Goal: Information Seeking & Learning: Check status

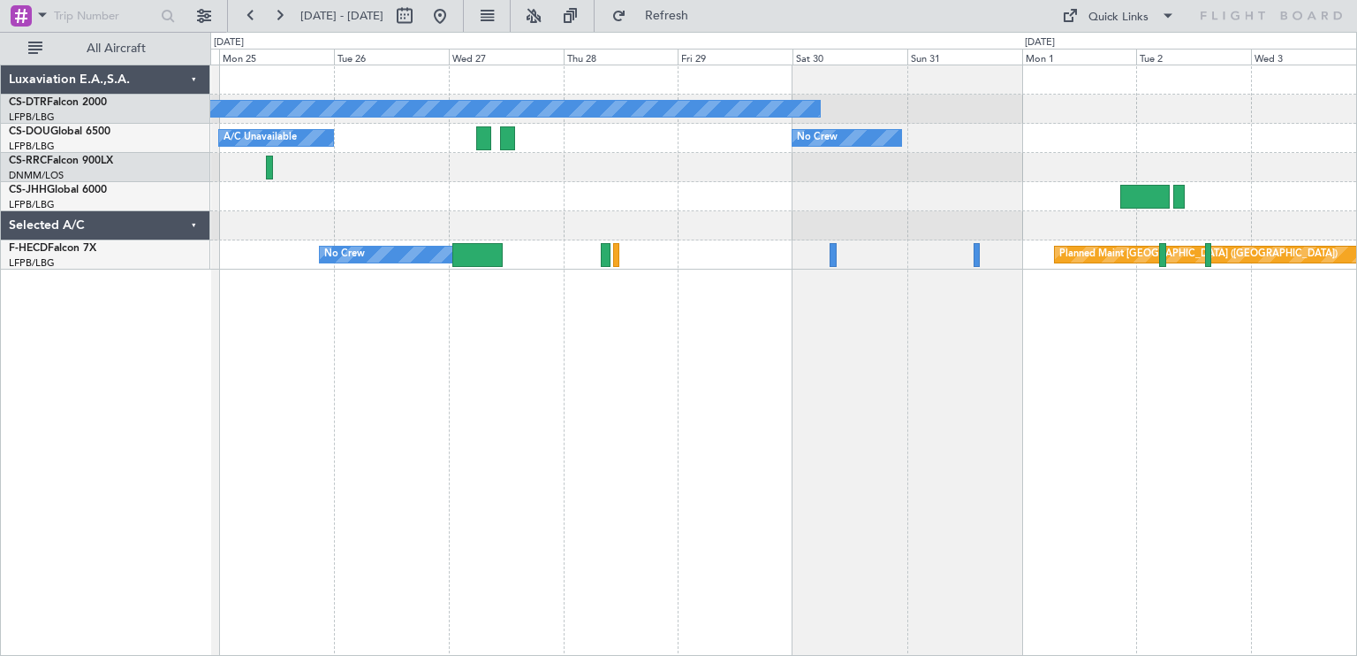
click at [382, 361] on div "No Crew Planned Maint [GEOGRAPHIC_DATA] ([GEOGRAPHIC_DATA]) A/C Unavailable No …" at bounding box center [783, 360] width 1147 height 591
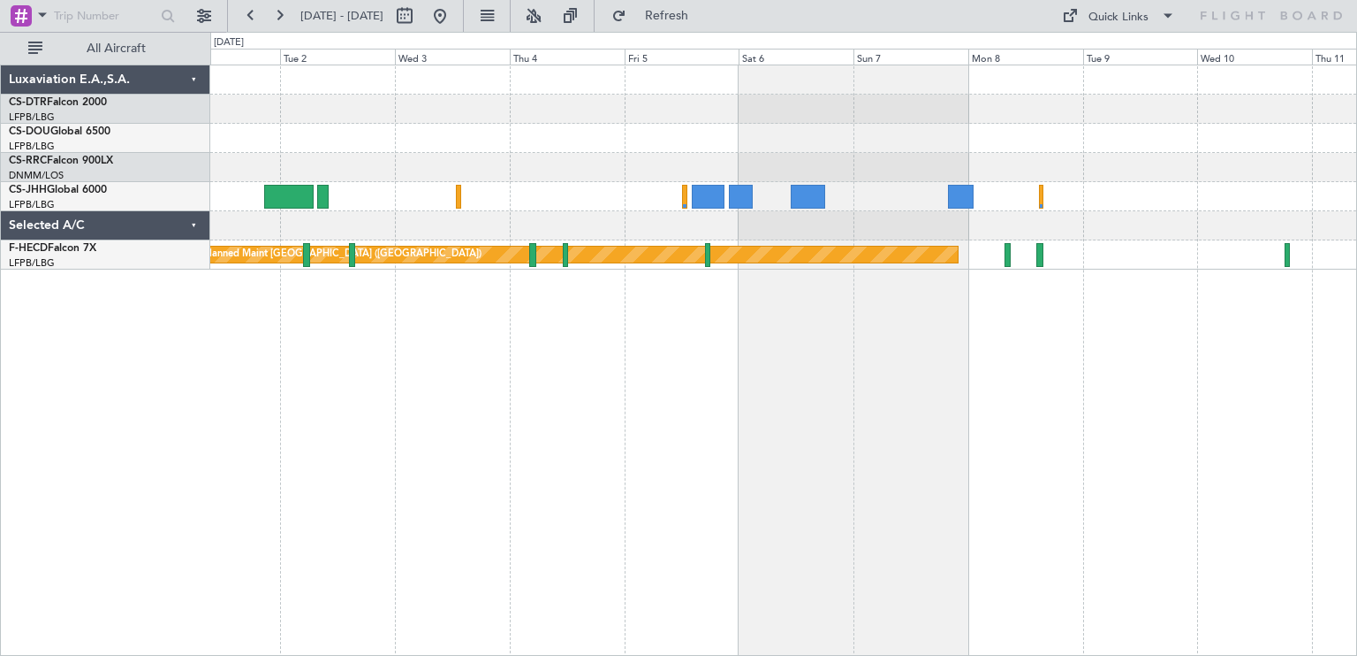
click at [329, 335] on div "No Crew No Crew Planned Maint [GEOGRAPHIC_DATA] ([GEOGRAPHIC_DATA])" at bounding box center [783, 360] width 1147 height 591
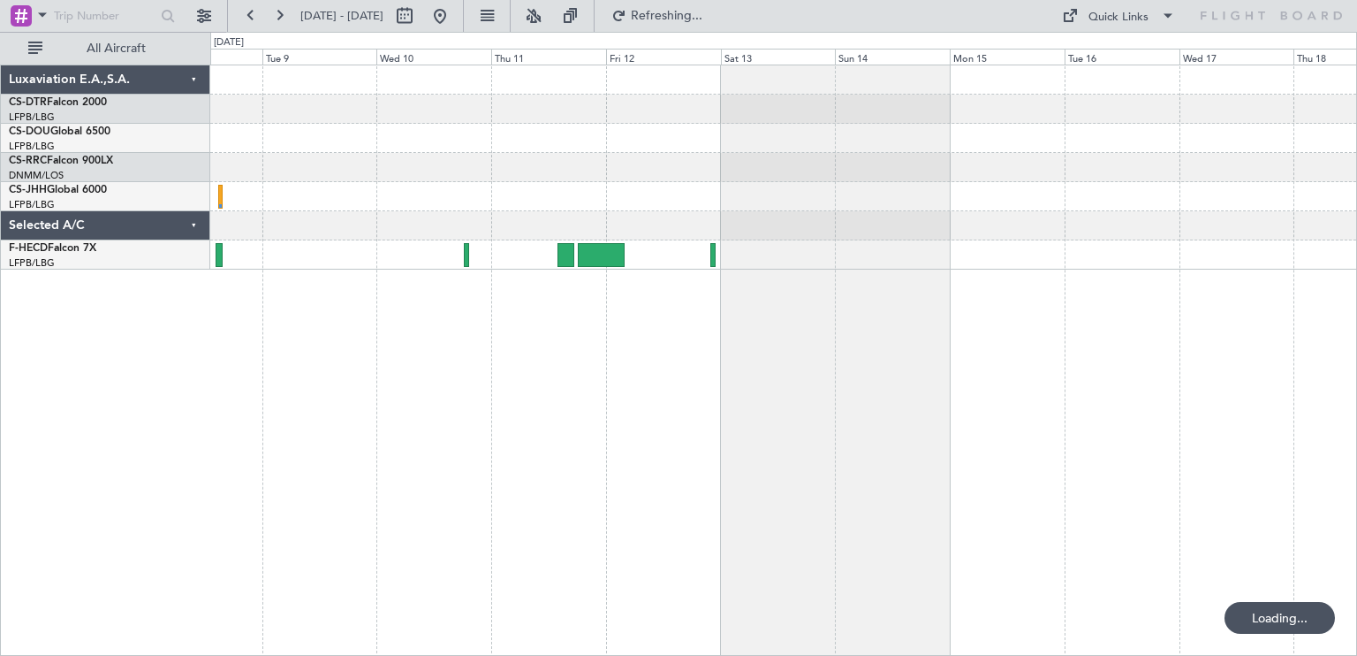
click at [367, 336] on div "Planned Maint [GEOGRAPHIC_DATA] ([GEOGRAPHIC_DATA])" at bounding box center [783, 360] width 1147 height 591
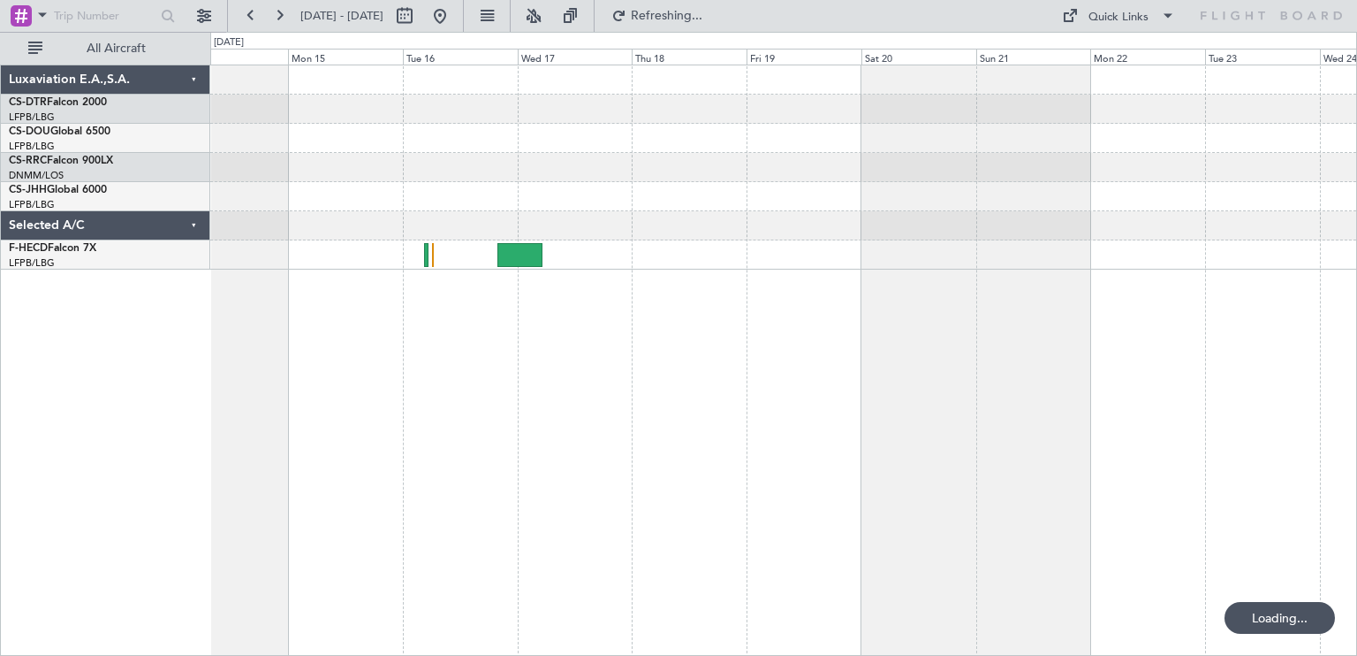
click at [312, 337] on div at bounding box center [783, 360] width 1147 height 591
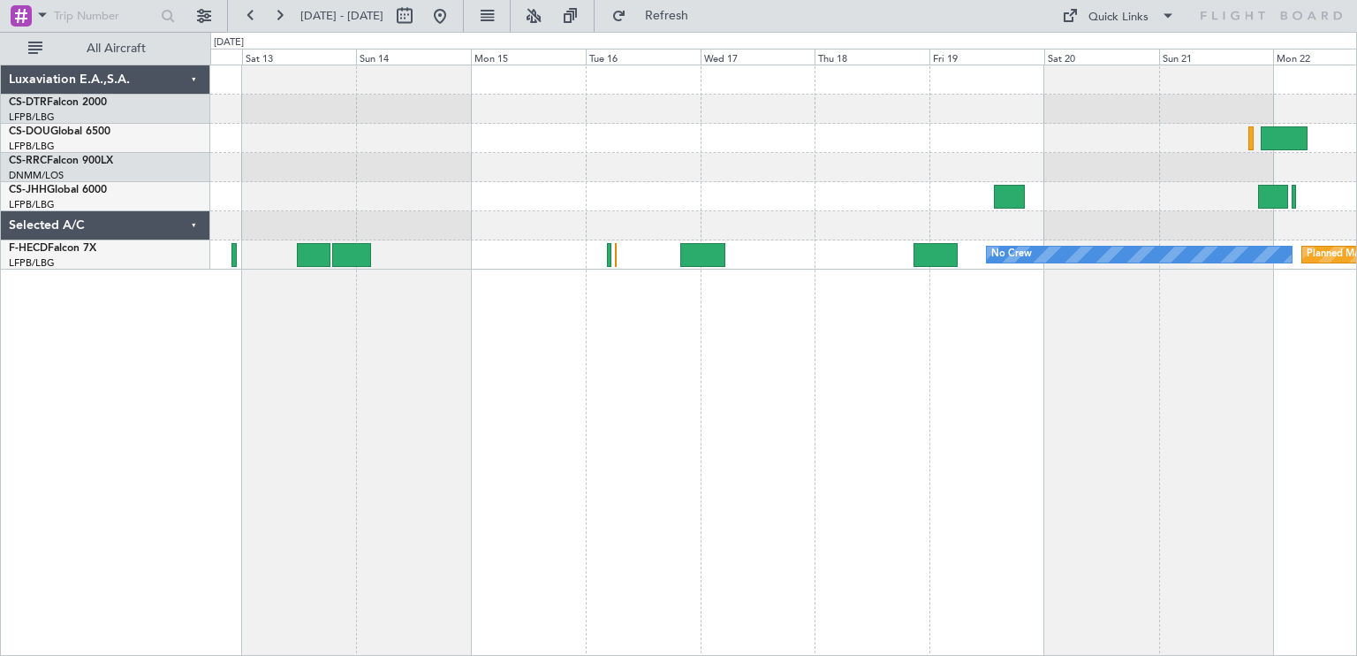
click at [956, 341] on div "No Crew Planned Maint [GEOGRAPHIC_DATA] ([GEOGRAPHIC_DATA])" at bounding box center [783, 360] width 1147 height 591
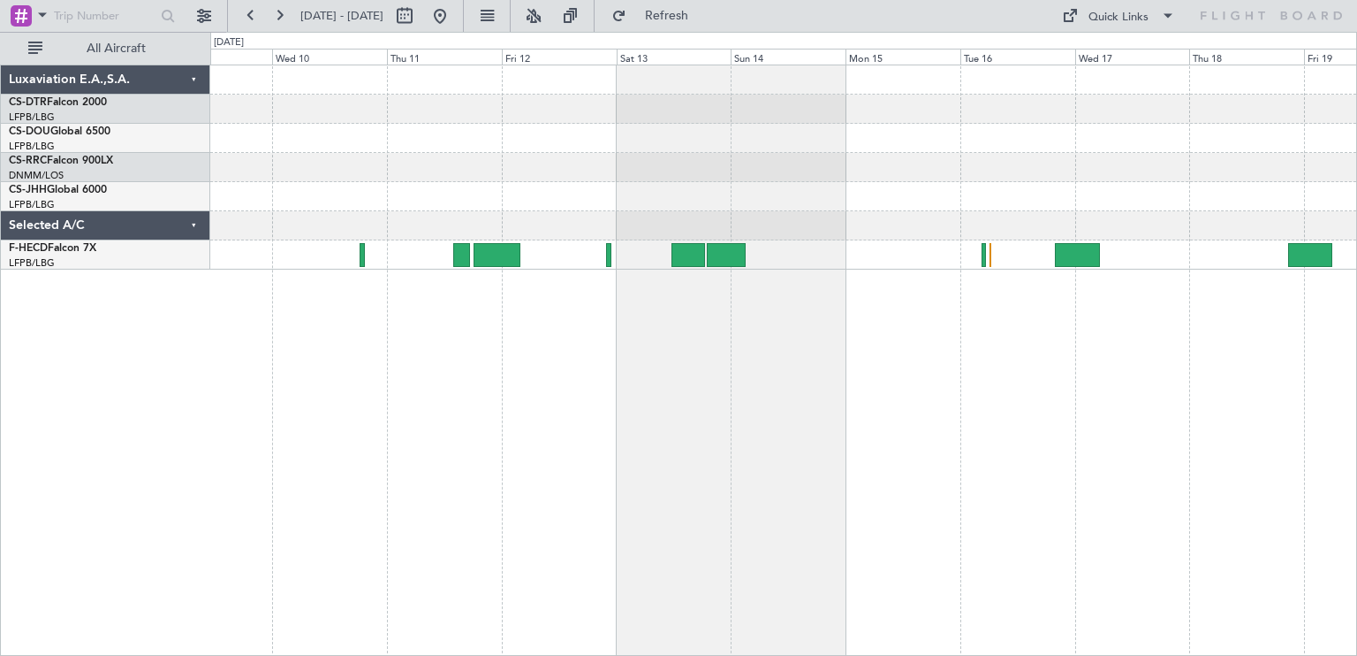
click at [1356, 342] on div "No Crew Planned Maint [GEOGRAPHIC_DATA] ([GEOGRAPHIC_DATA]) Luxaviation E.A.,S.…" at bounding box center [678, 344] width 1357 height 624
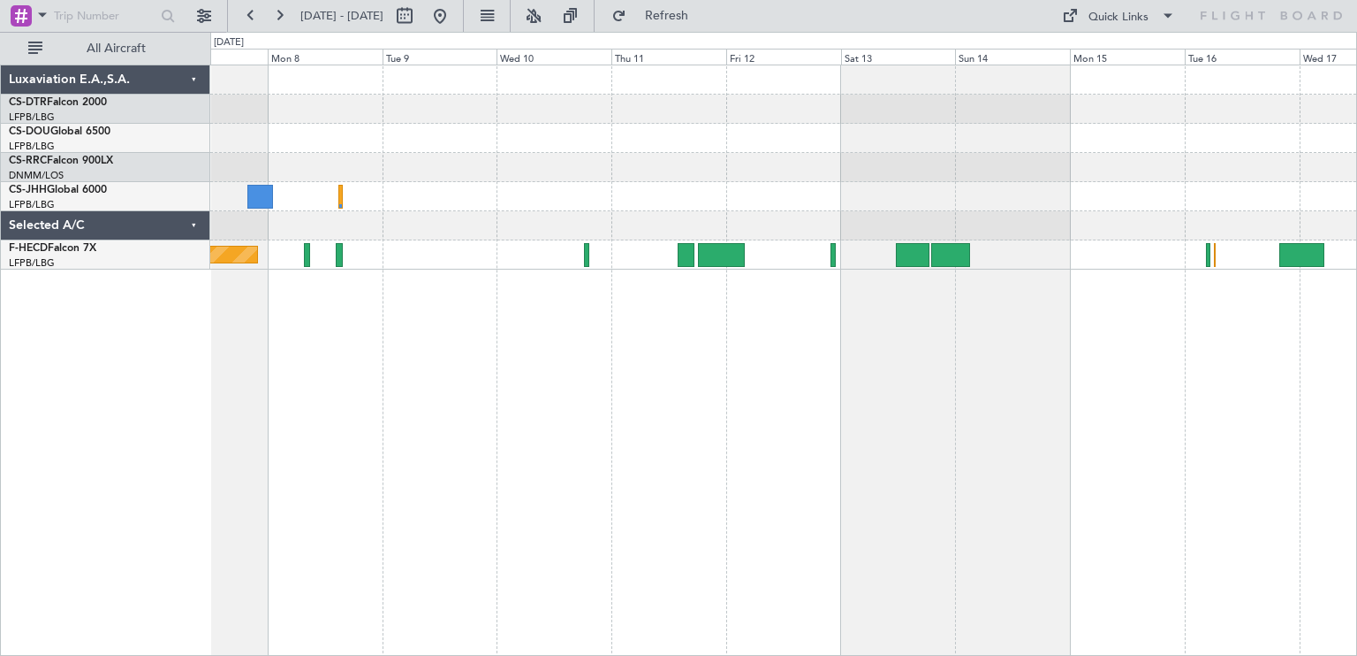
click at [715, 331] on div "Planned Maint [GEOGRAPHIC_DATA] ([GEOGRAPHIC_DATA]) No Crew" at bounding box center [783, 360] width 1147 height 591
